Goal: Check status

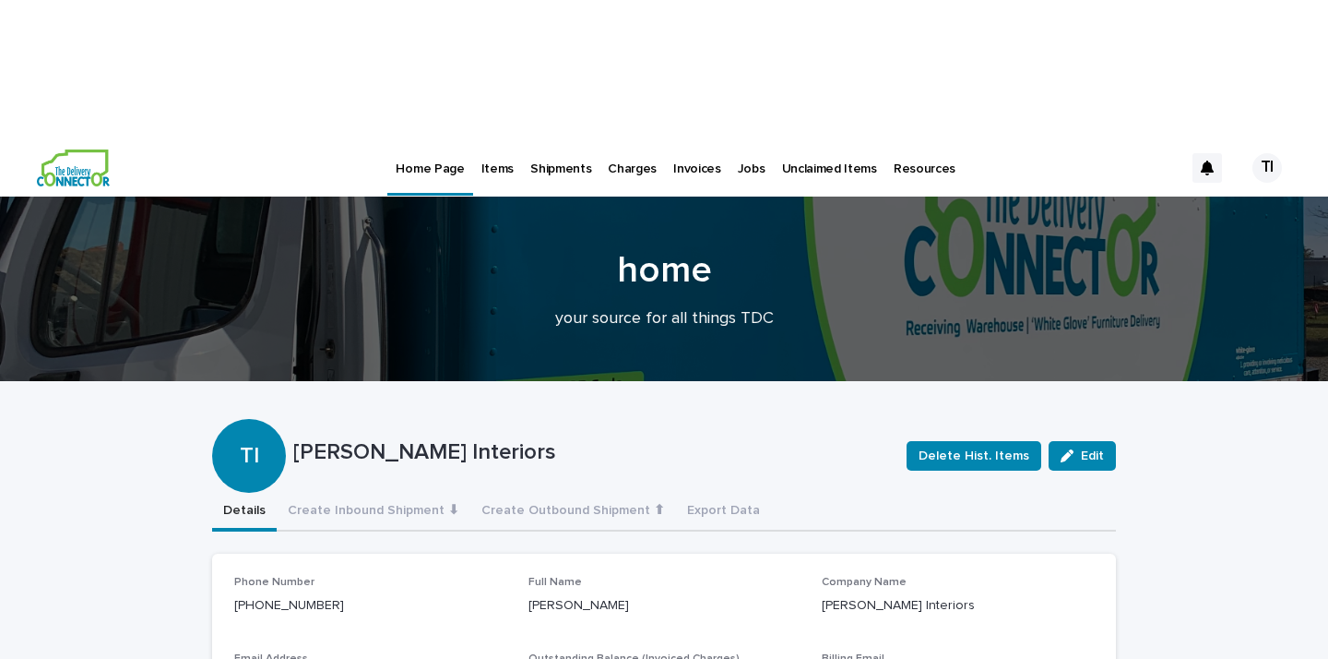
click at [738, 138] on p "Jobs" at bounding box center [752, 157] width 28 height 39
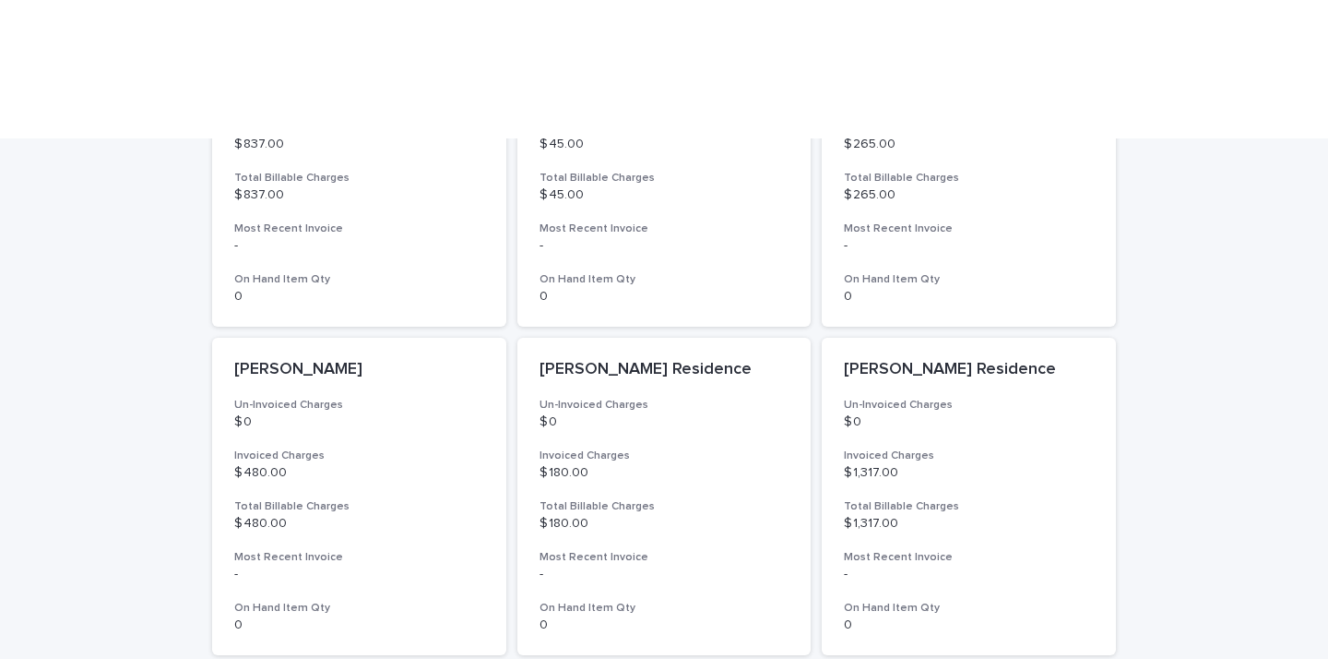
scroll to position [933, 0]
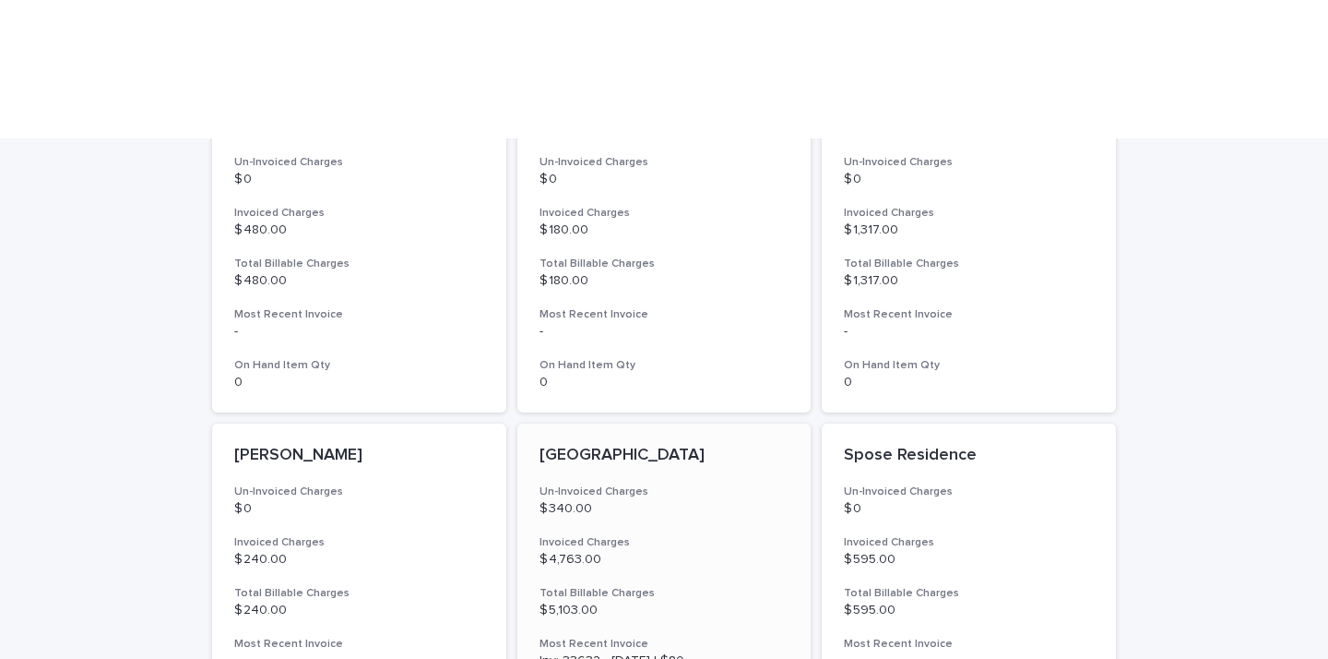
click at [614, 446] on p "[GEOGRAPHIC_DATA]" at bounding box center [665, 456] width 250 height 20
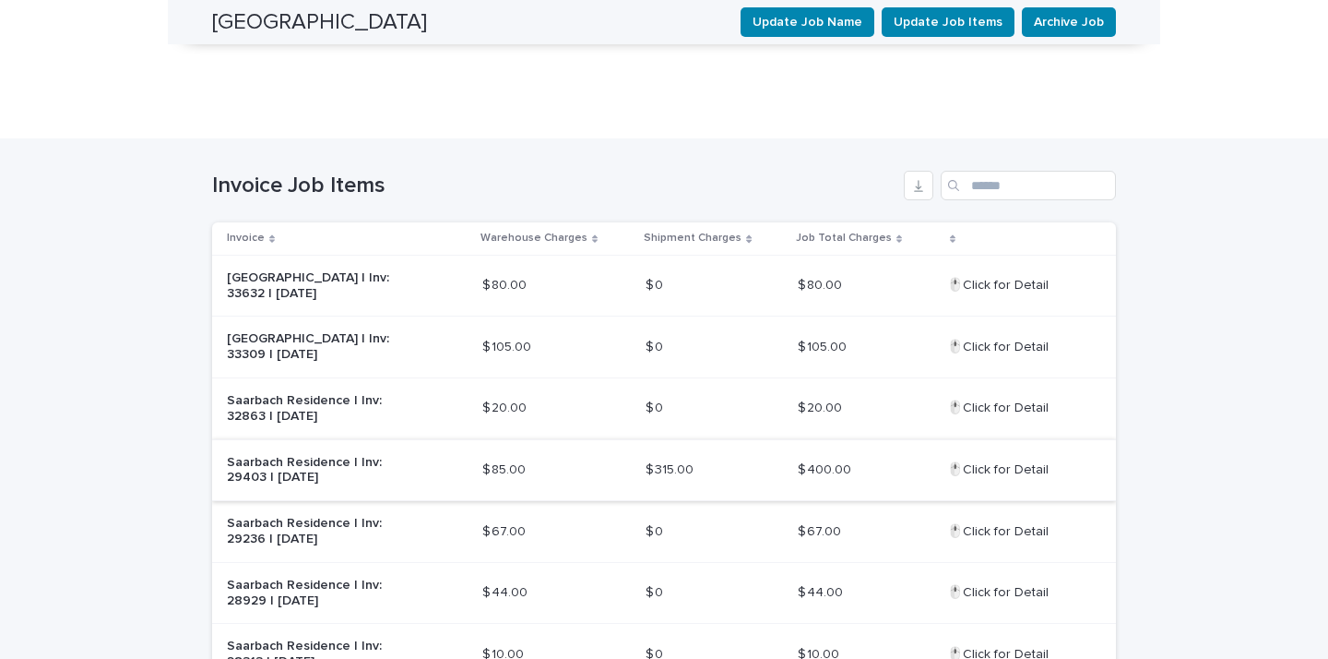
scroll to position [561, 0]
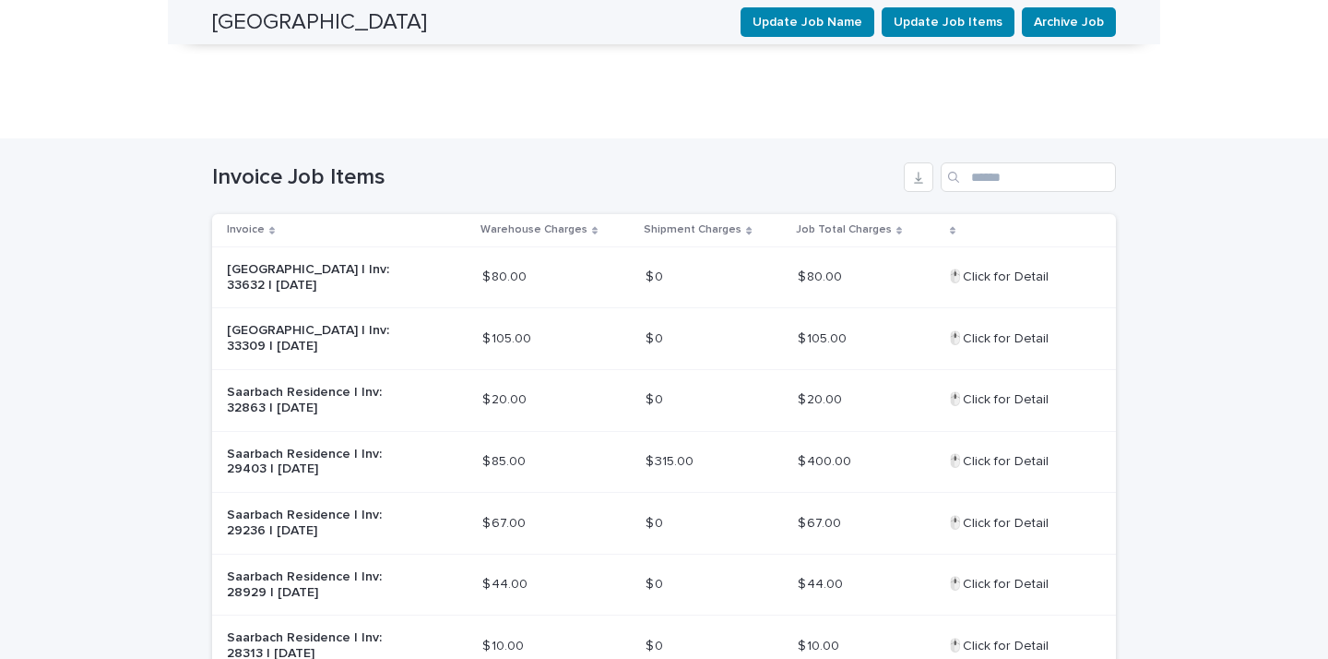
click at [985, 450] on p "🖱️Click for Detail" at bounding box center [999, 459] width 105 height 19
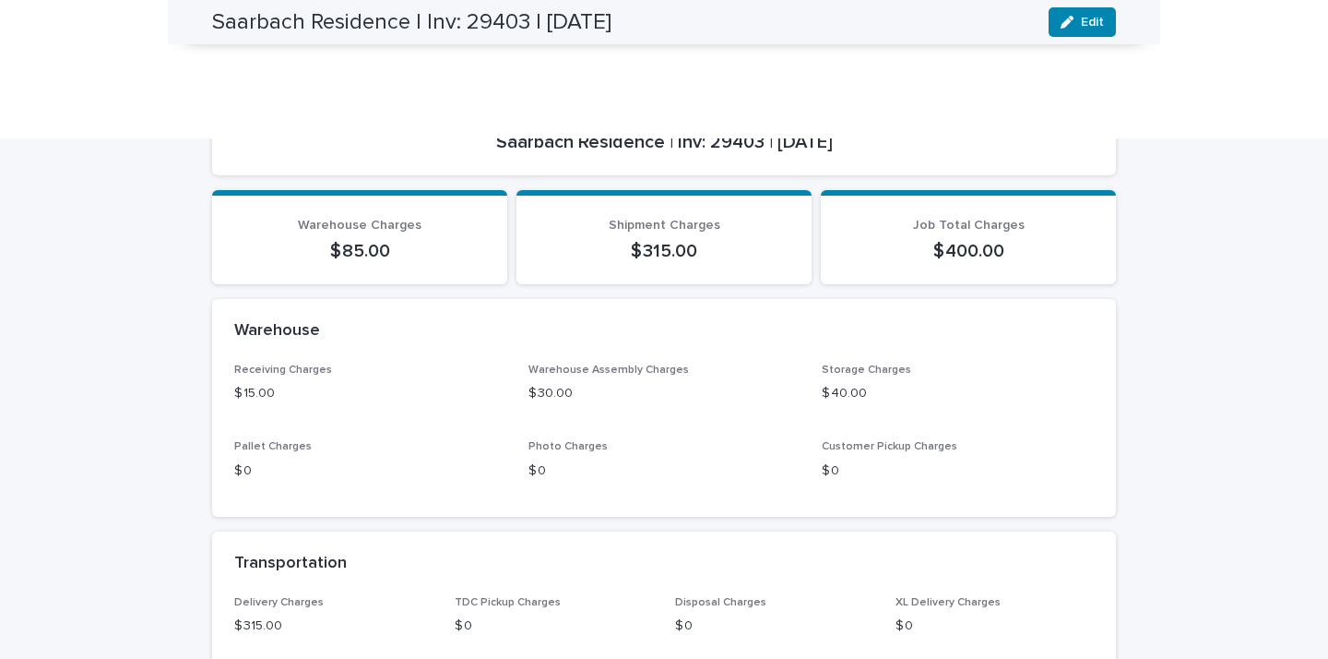
scroll to position [251, 0]
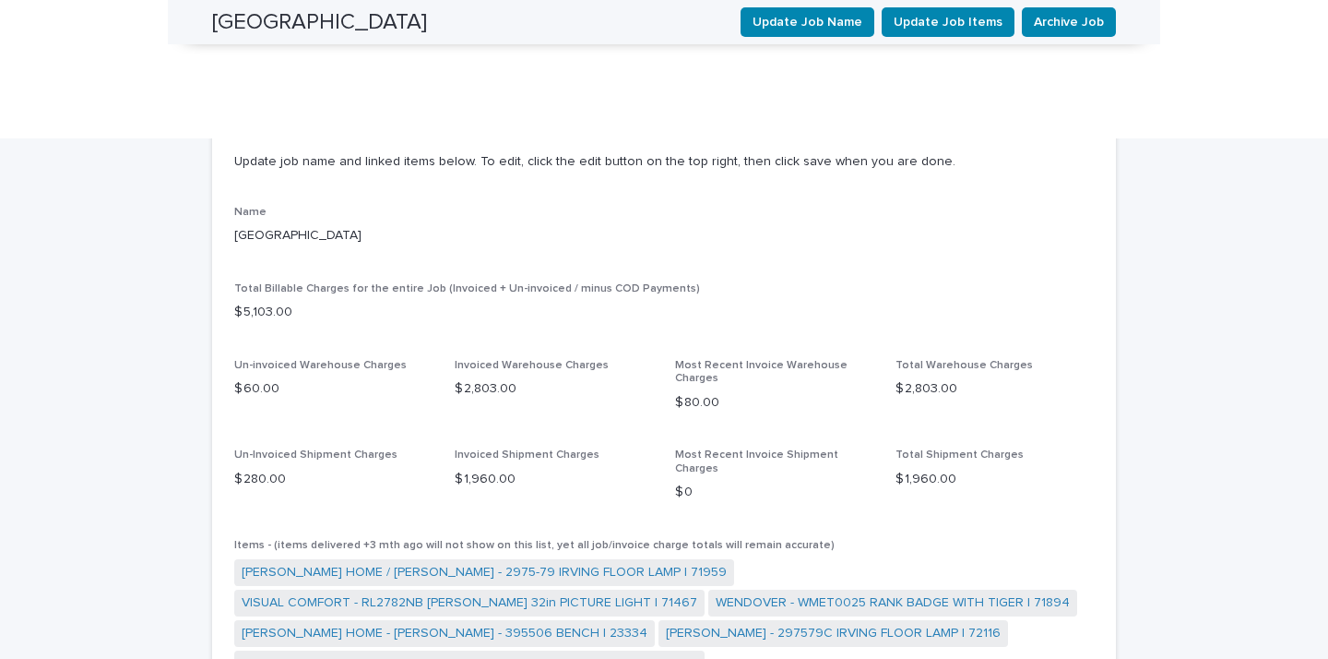
scroll to position [1391, 0]
